Goal: Browse casually

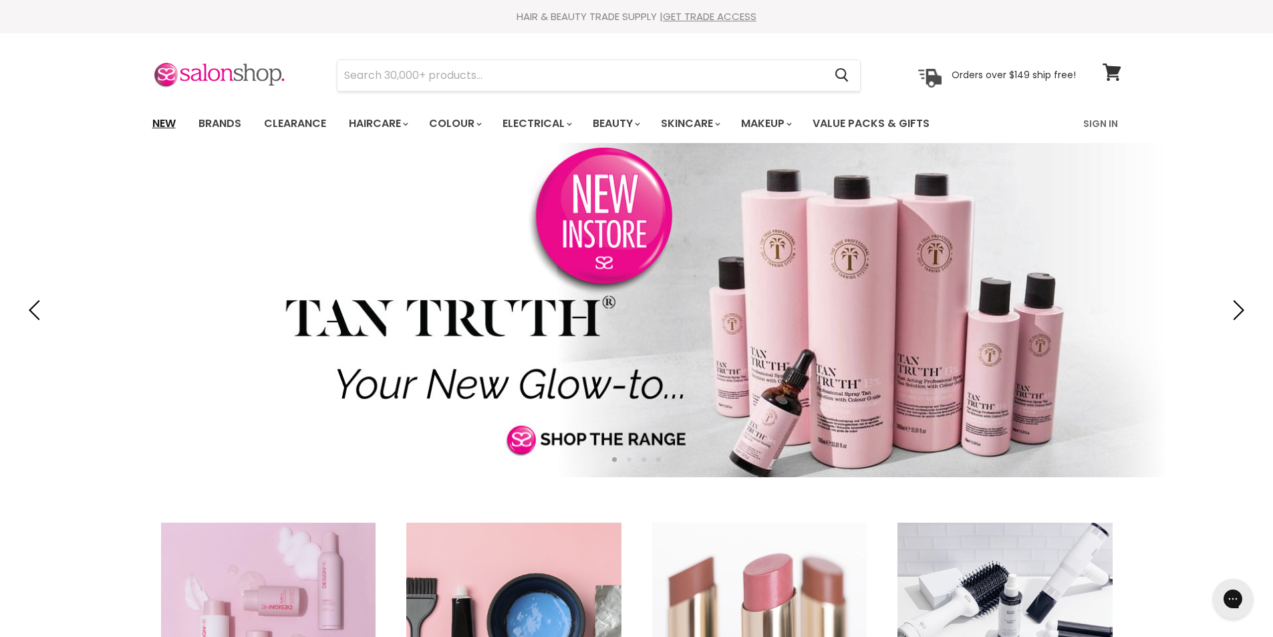
click at [165, 122] on link "New" at bounding box center [163, 124] width 43 height 28
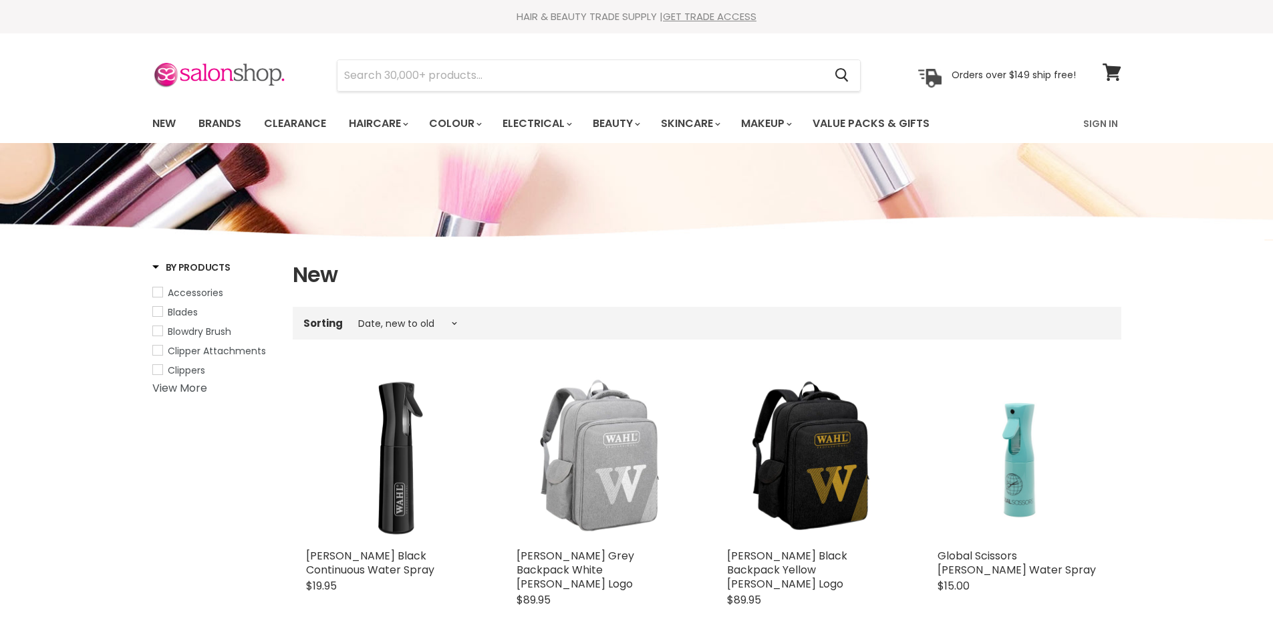
select select "created-descending"
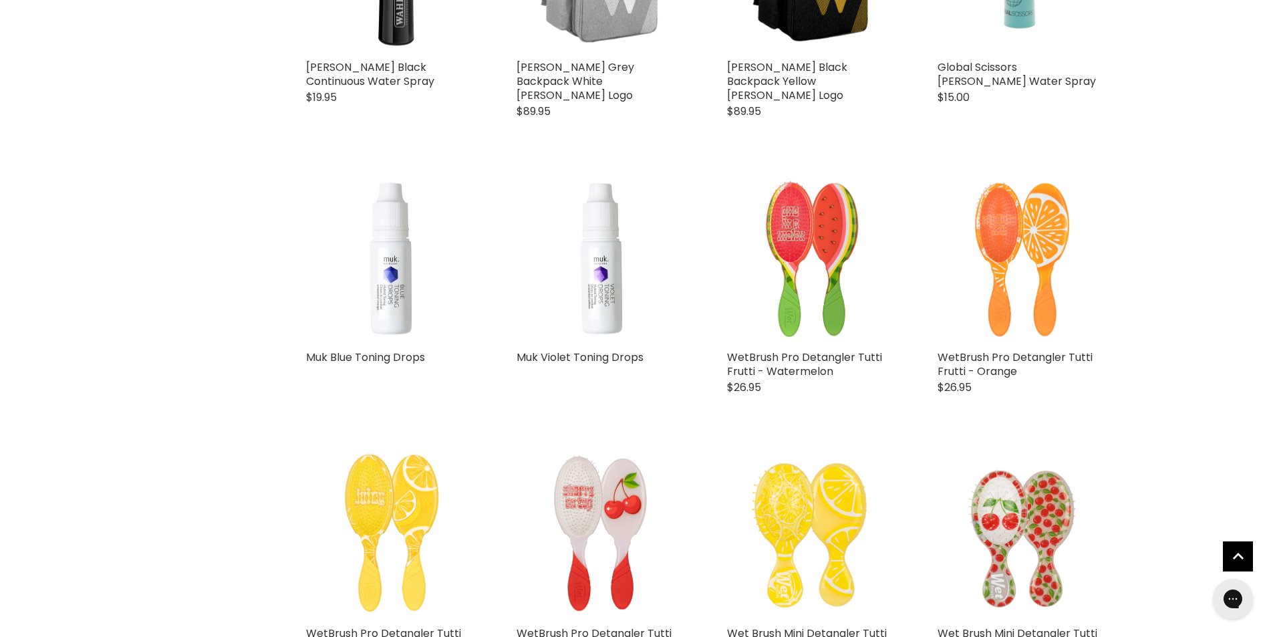
scroll to position [535, 0]
